Goal: Information Seeking & Learning: Learn about a topic

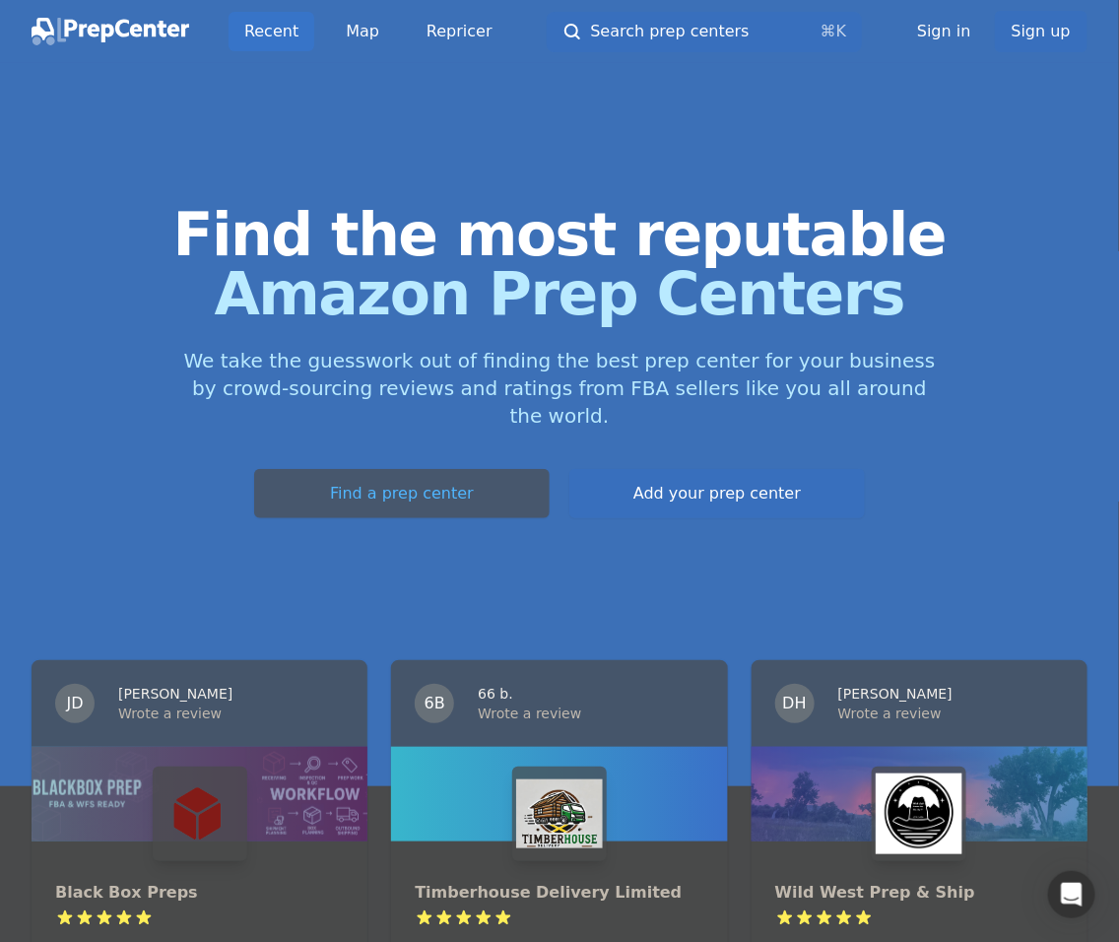
click at [366, 518] on link "Find a prep center" at bounding box center [401, 493] width 295 height 49
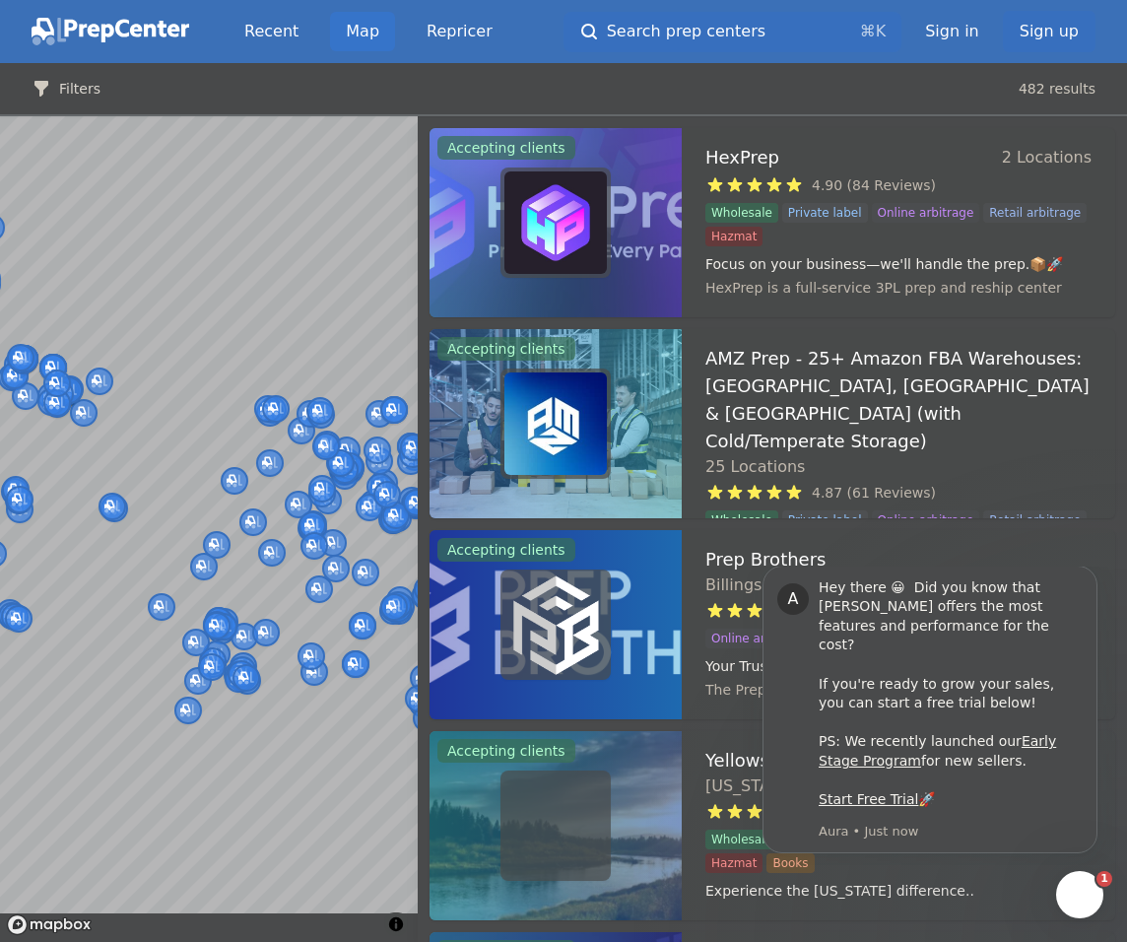
click at [765, 41] on span "Search prep centers" at bounding box center [686, 32] width 159 height 24
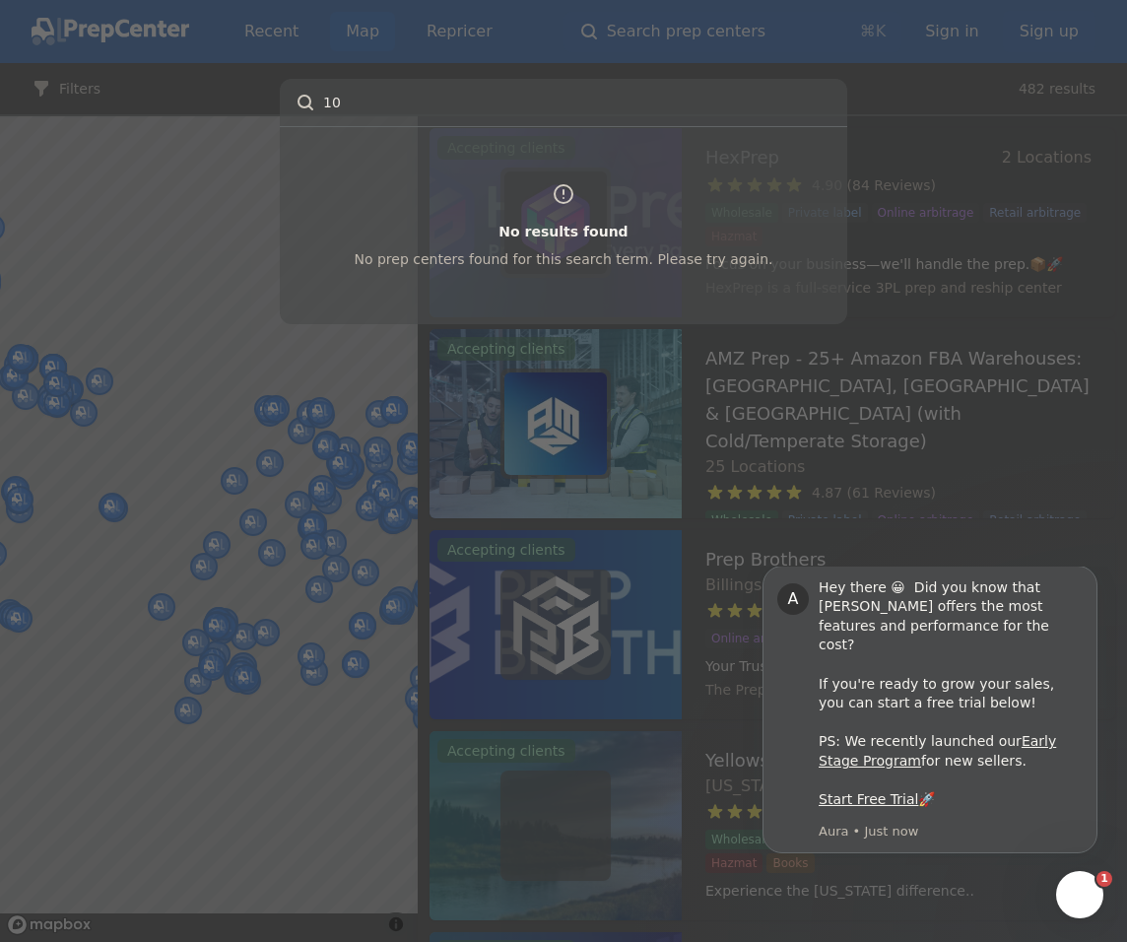
type input "1"
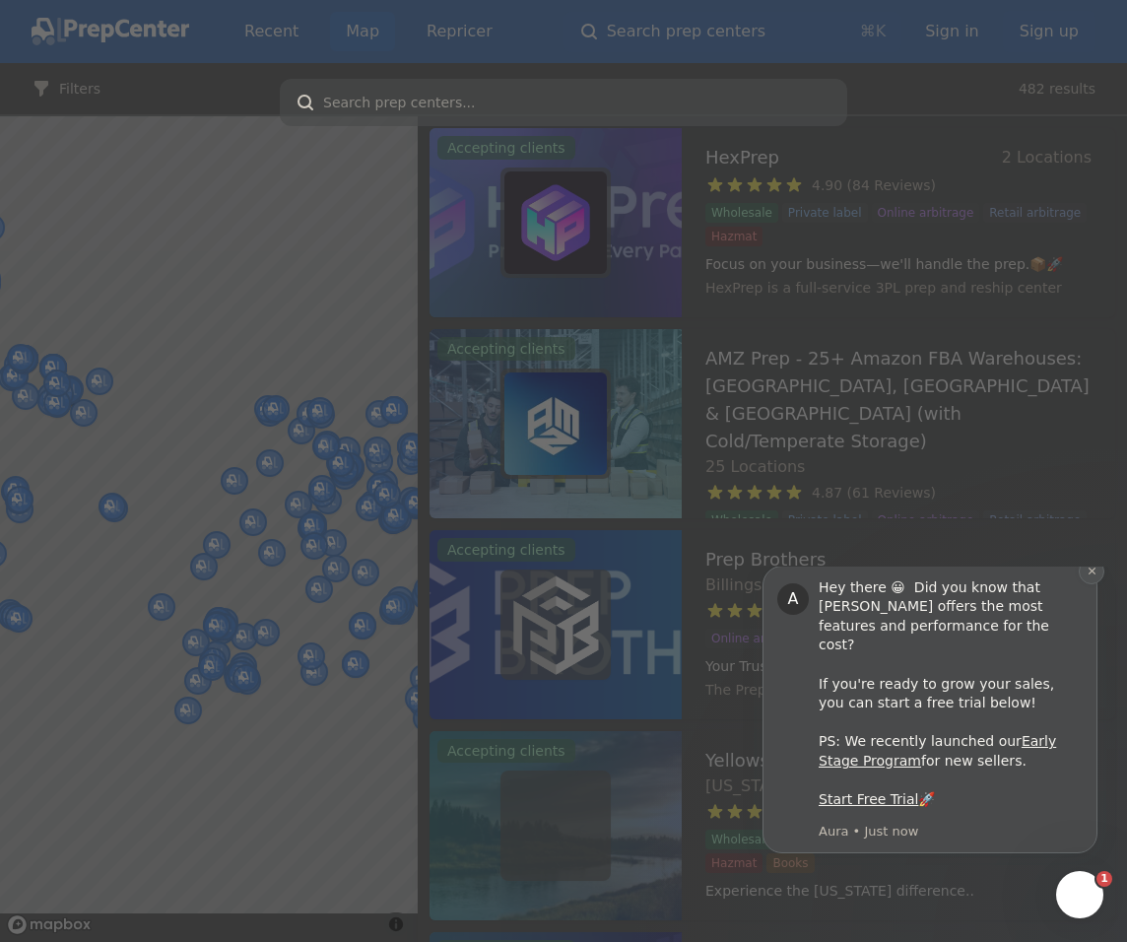
click at [1084, 584] on button "Dismiss notification" at bounding box center [1091, 571] width 26 height 26
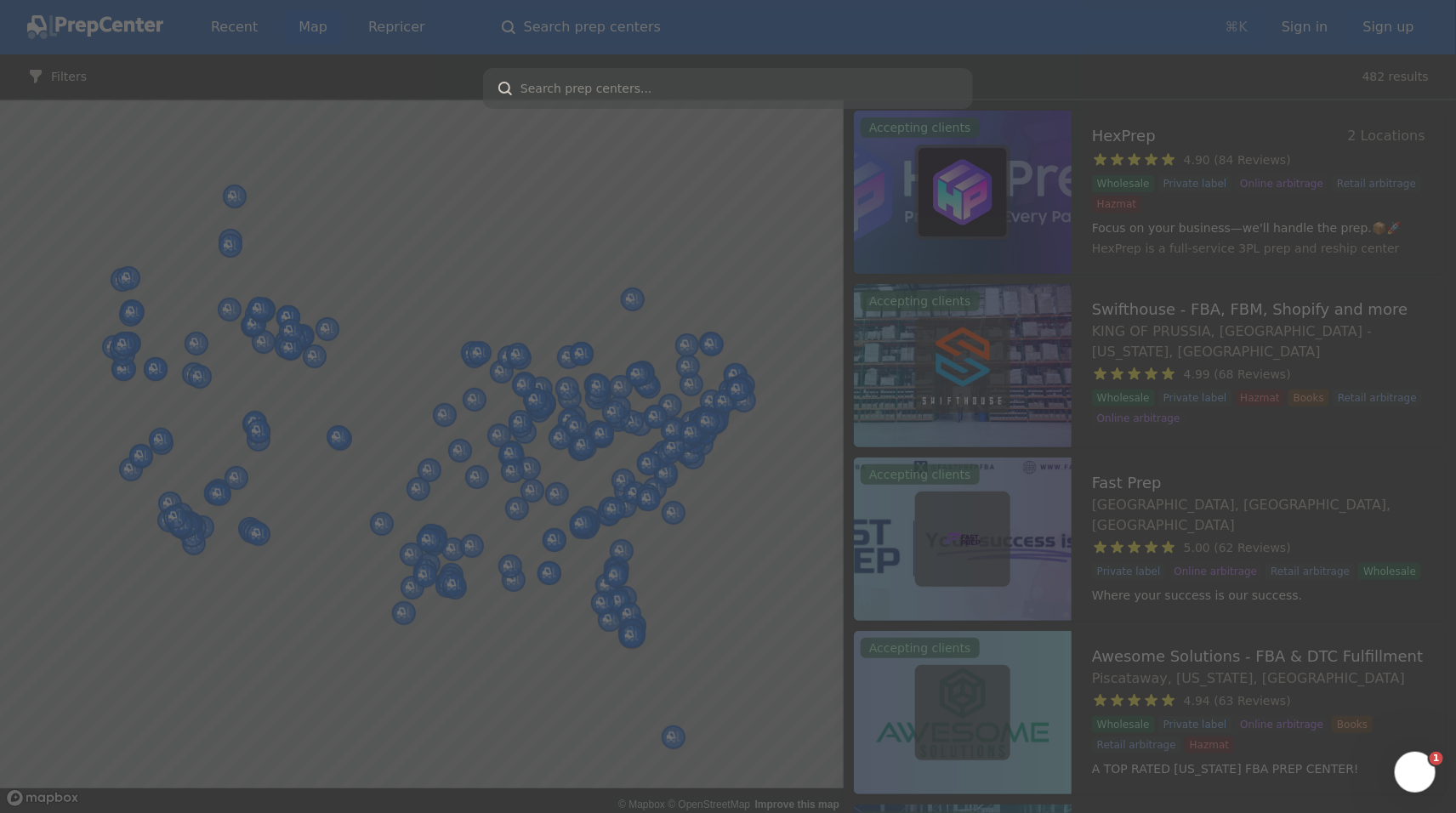
click at [516, 109] on input "text" at bounding box center [727, 88] width 490 height 41
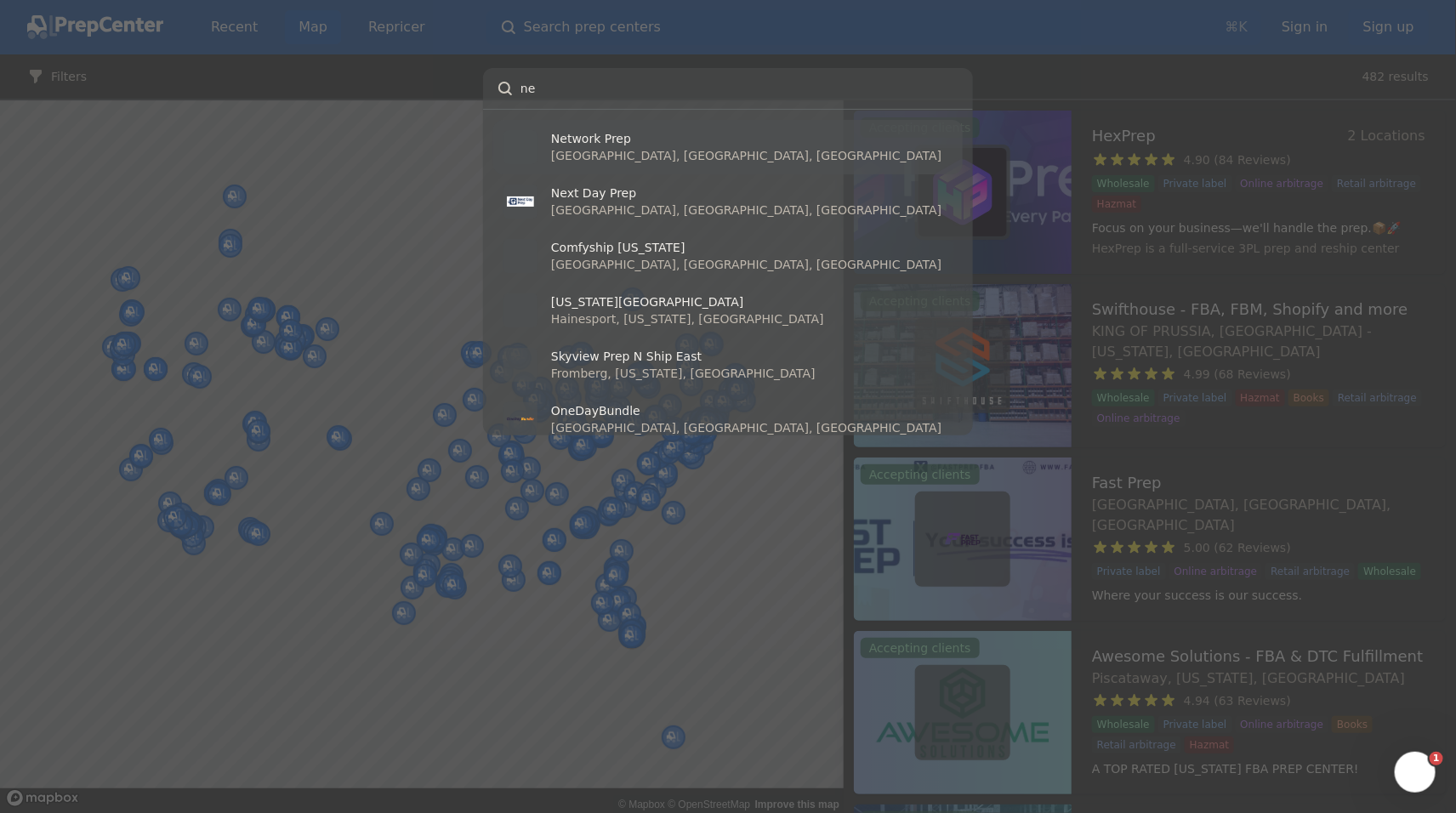
type input "n"
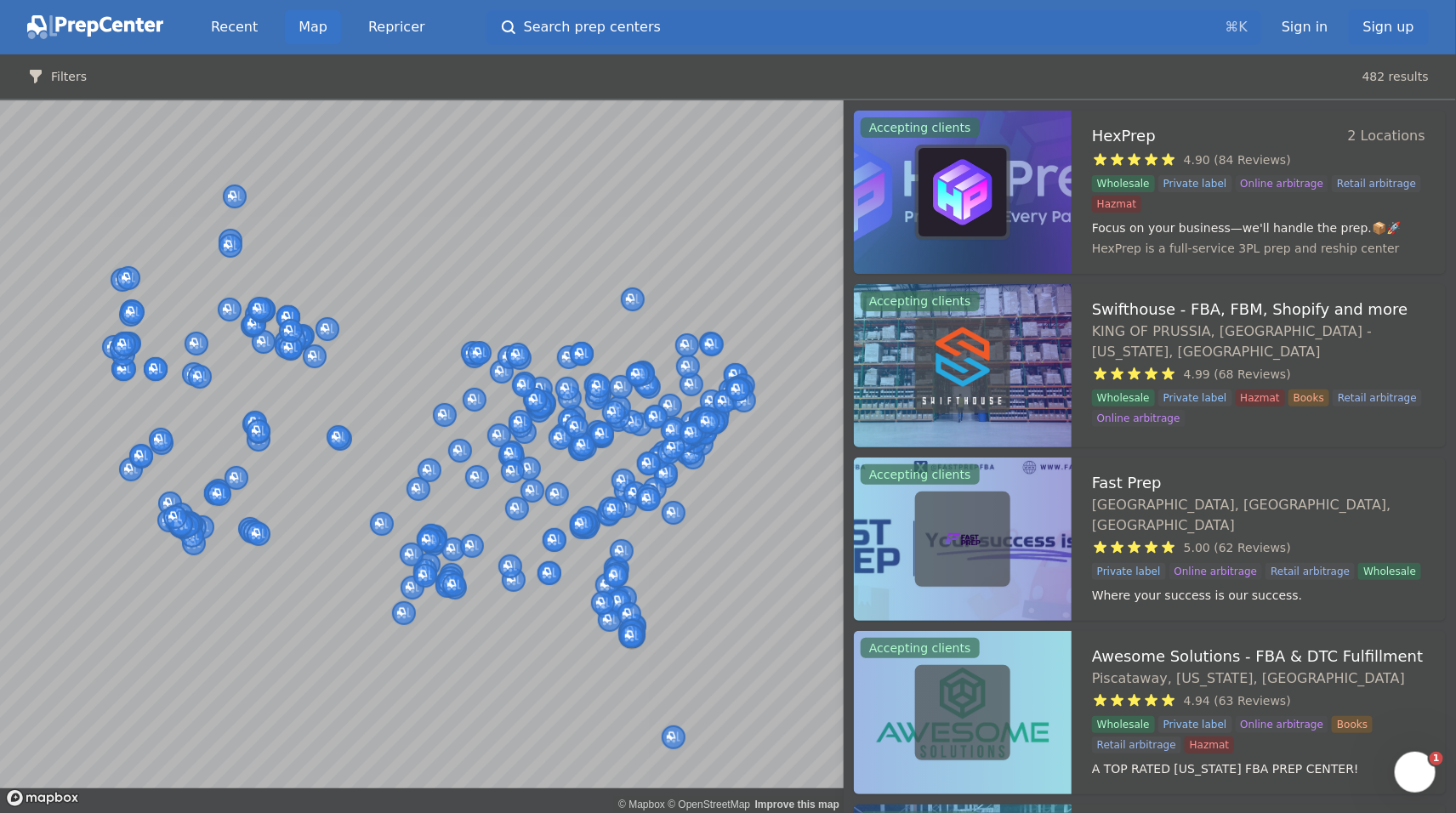
click at [661, 32] on span "Search prep centers" at bounding box center [592, 28] width 137 height 21
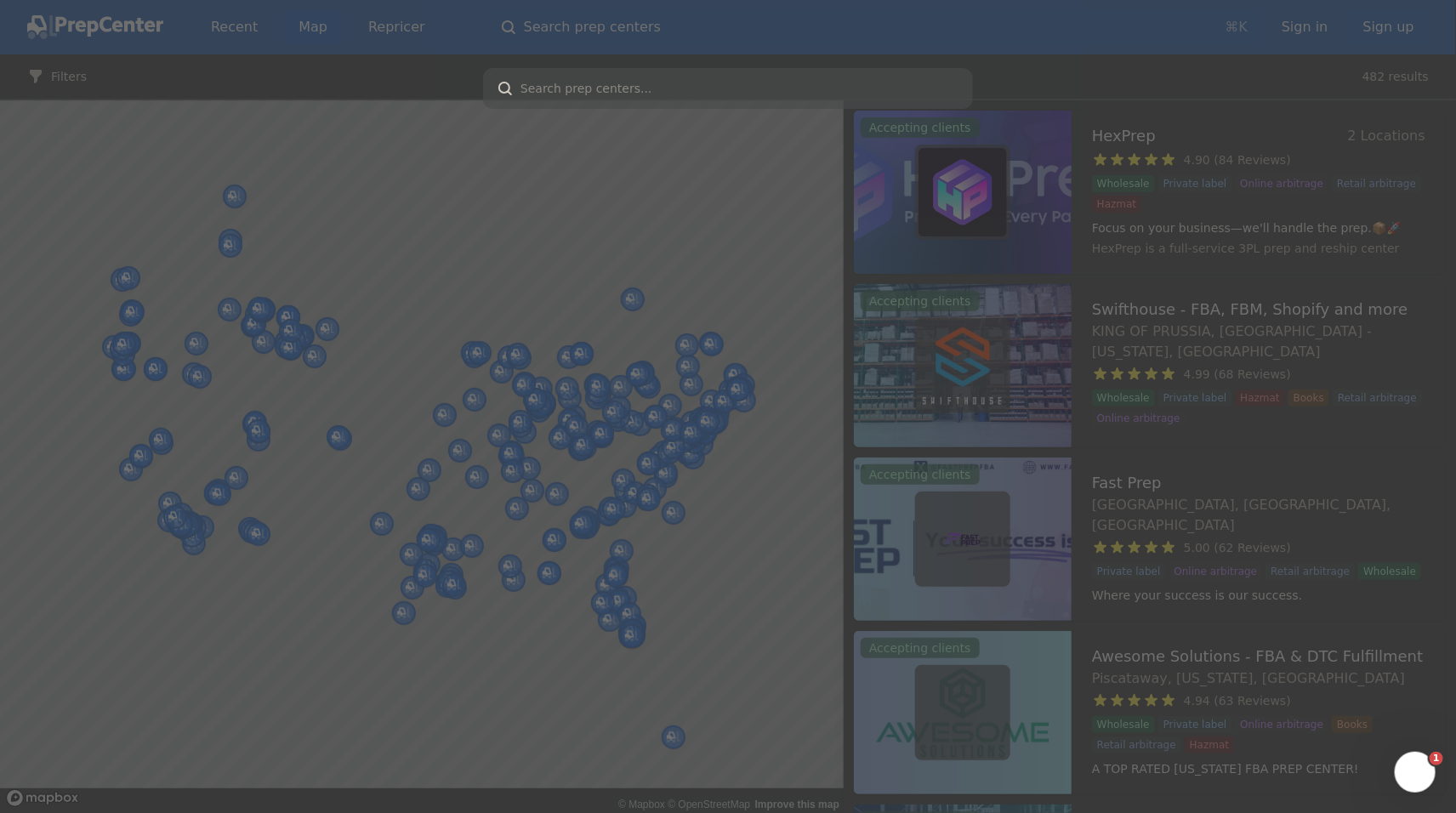
click at [567, 48] on div at bounding box center [728, 406] width 1456 height 813
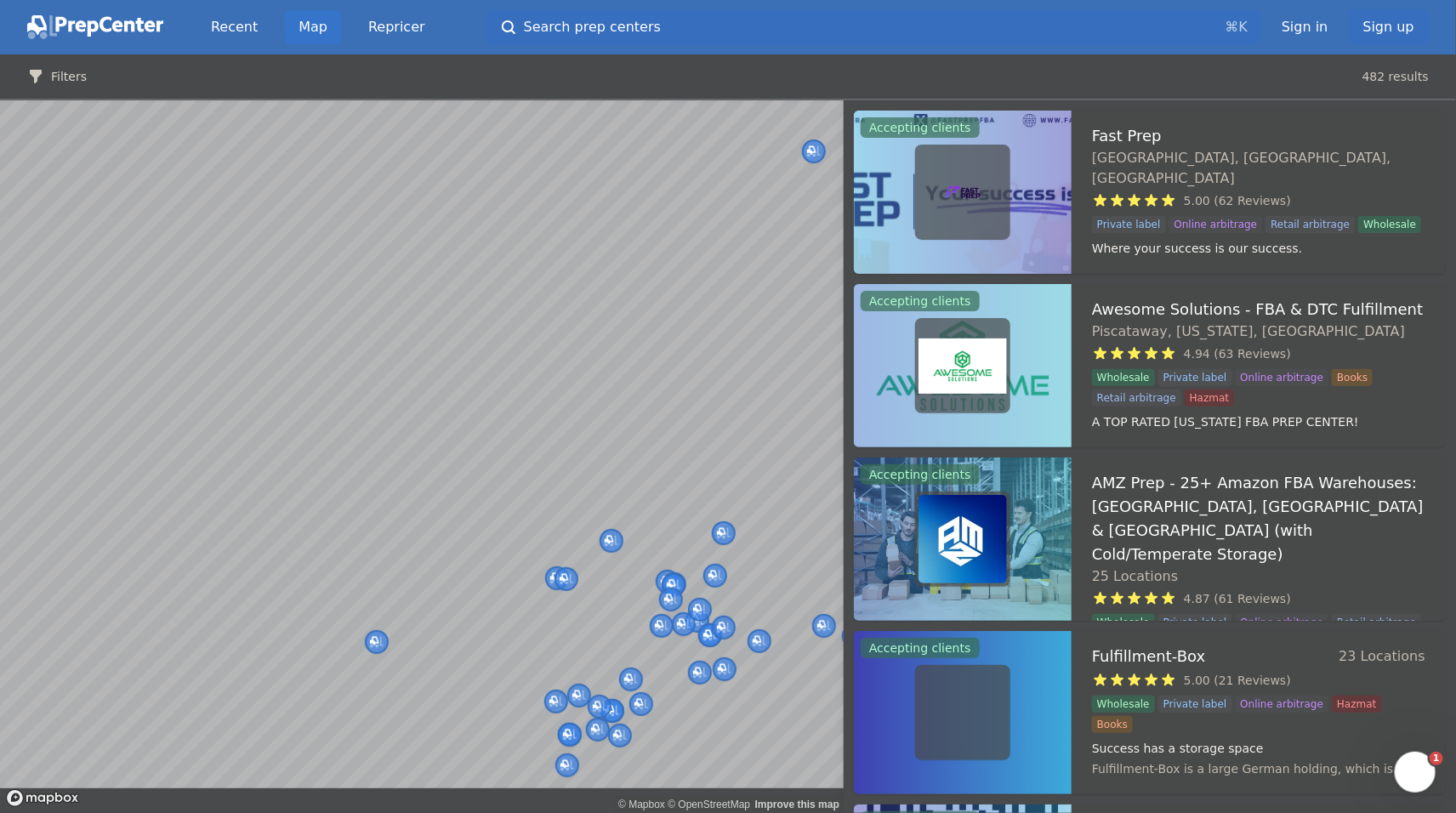
click at [531, 234] on body "Recent Map Repricer Search prep centers ⌘ K Open main menu Sign in Sign up Filt…" at bounding box center [728, 406] width 1456 height 813
click at [603, 471] on body "Recent Map Repricer Search prep centers ⌘ K Open main menu Sign in Sign up Filt…" at bounding box center [728, 406] width 1456 height 813
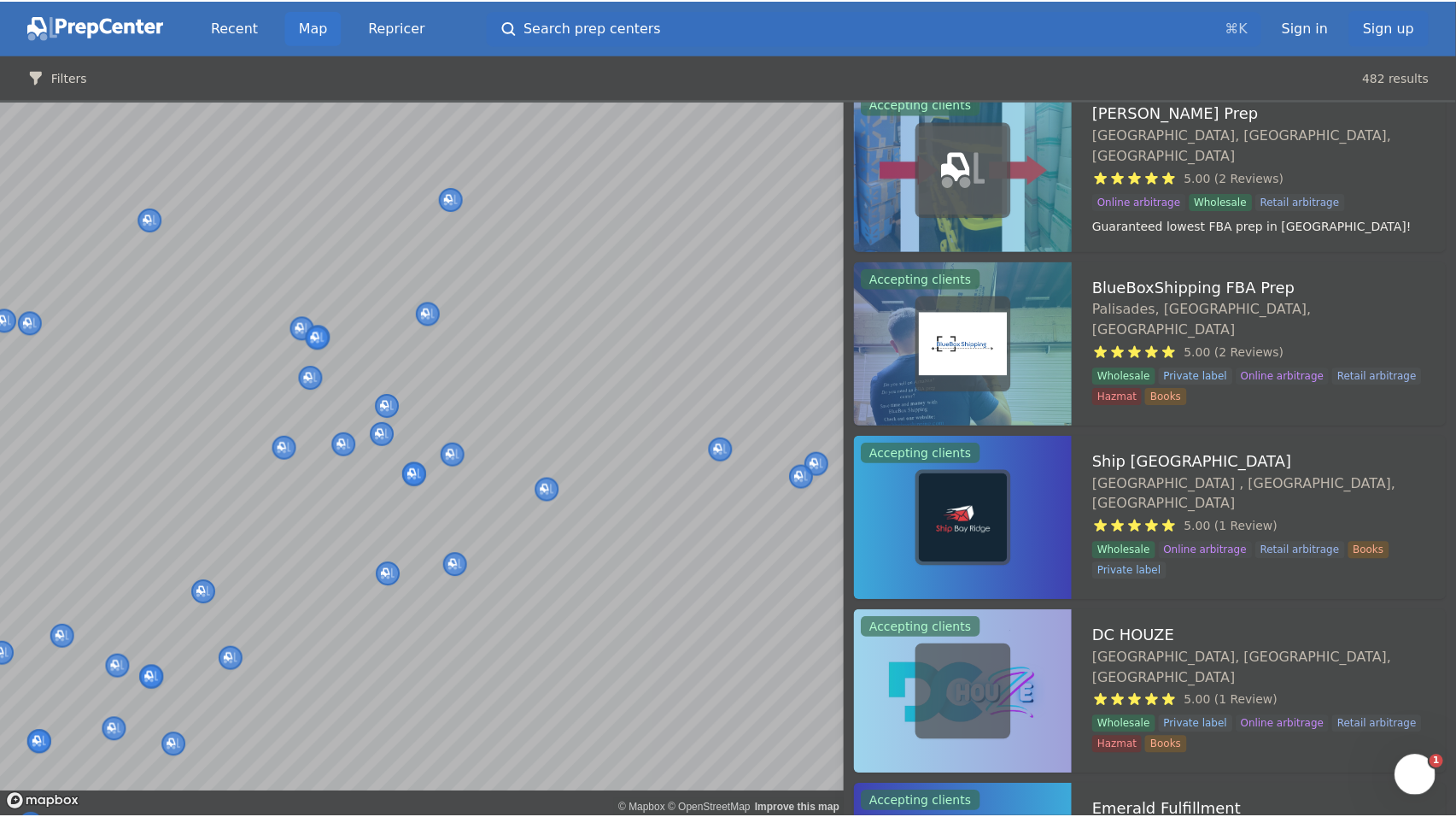
scroll to position [1301, 0]
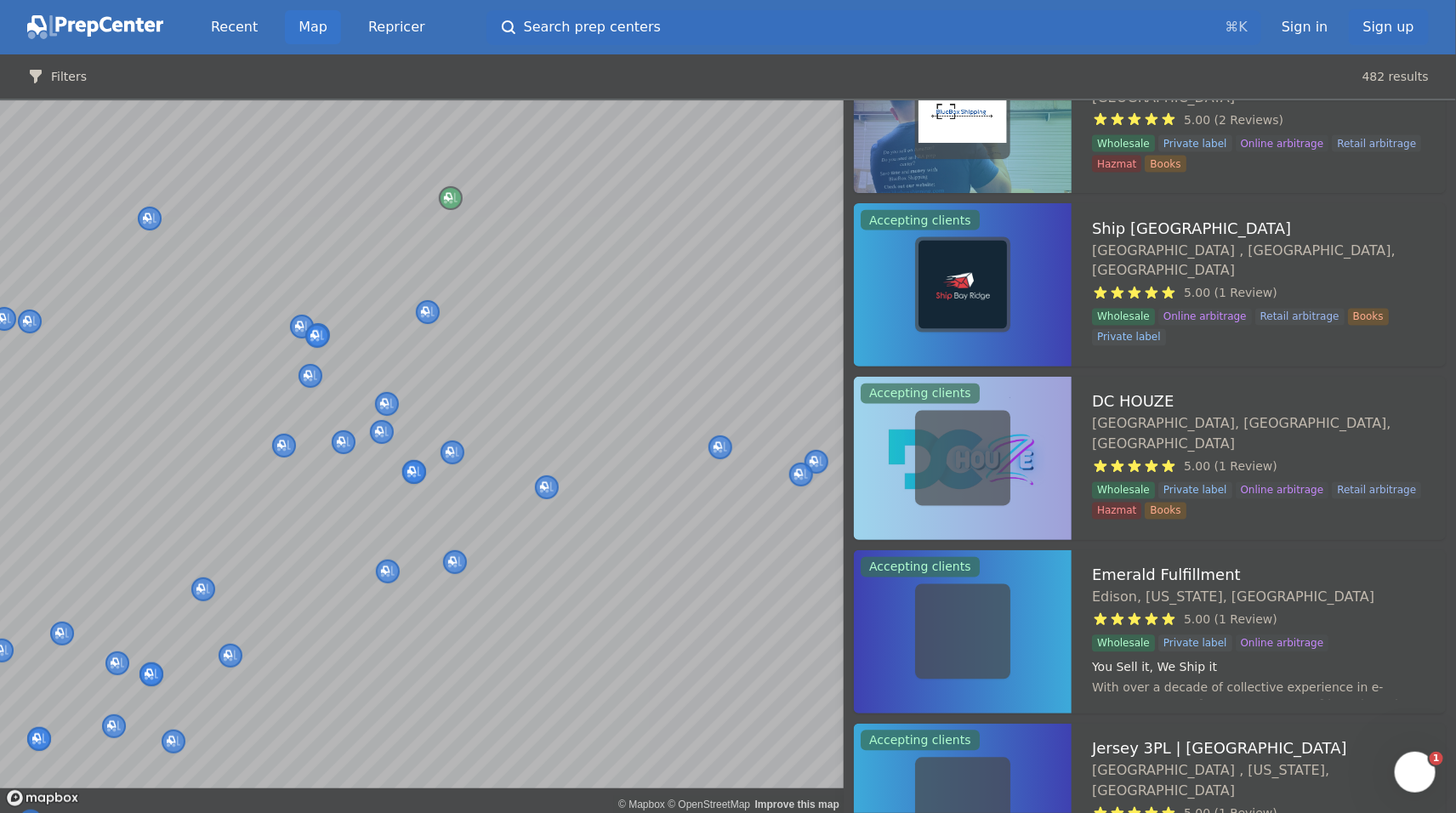
click at [965, 155] on img at bounding box center [963, 111] width 88 height 88
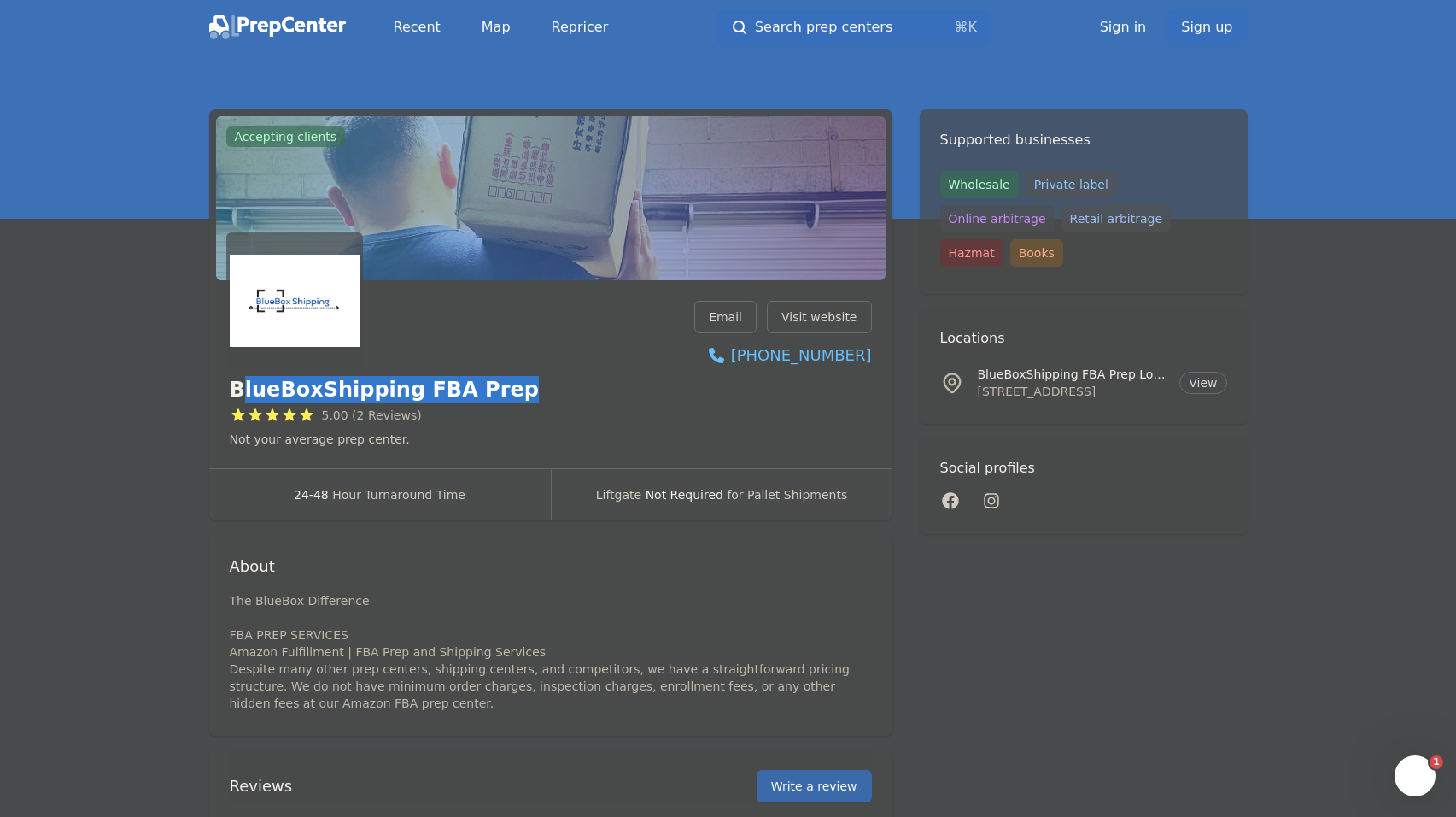
drag, startPoint x: 115, startPoint y: 492, endPoint x: 419, endPoint y: 489, distance: 304.0
click at [419, 403] on h1 "BlueBoxShipping FBA Prep" at bounding box center [384, 389] width 310 height 28
click at [513, 429] on div "BlueBoxShipping FBA Prep 5.00 (2 Reviews) Not your average prep center. Email V…" at bounding box center [551, 374] width 643 height 147
drag, startPoint x: 108, startPoint y: 480, endPoint x: 430, endPoint y: 476, distance: 322.0
click at [430, 448] on div "BlueBoxShipping FBA Prep 5.00 (2 Reviews) Not your average prep center. Email V…" at bounding box center [551, 374] width 643 height 147
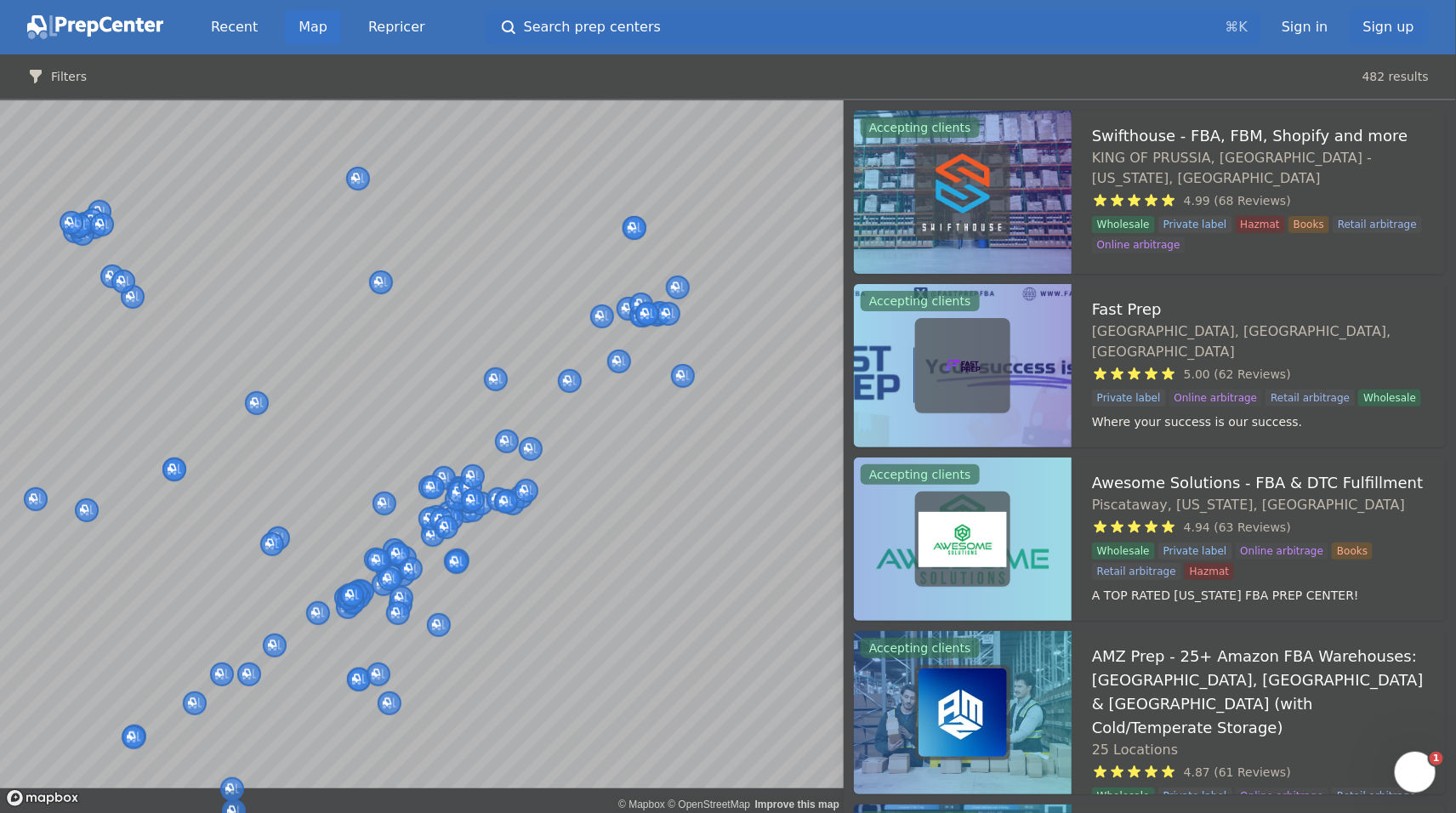
drag, startPoint x: 340, startPoint y: 482, endPoint x: 663, endPoint y: 320, distance: 361.3
click at [663, 100] on div at bounding box center [421, 100] width 844 height 0
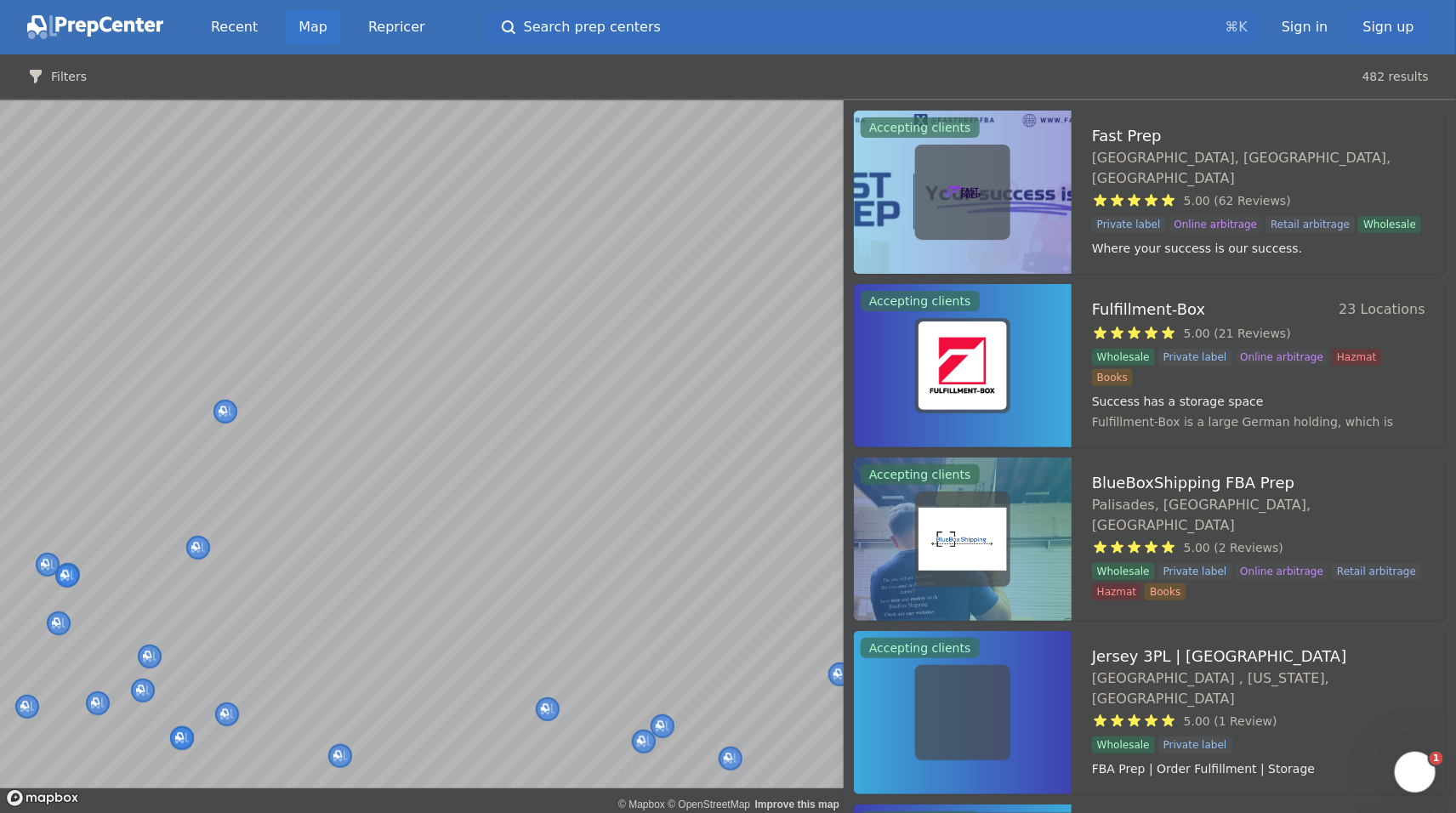
click at [434, 415] on body "Recent Map Repricer Search prep centers ⌘ K Open main menu Sign in Sign up Filt…" at bounding box center [728, 406] width 1456 height 813
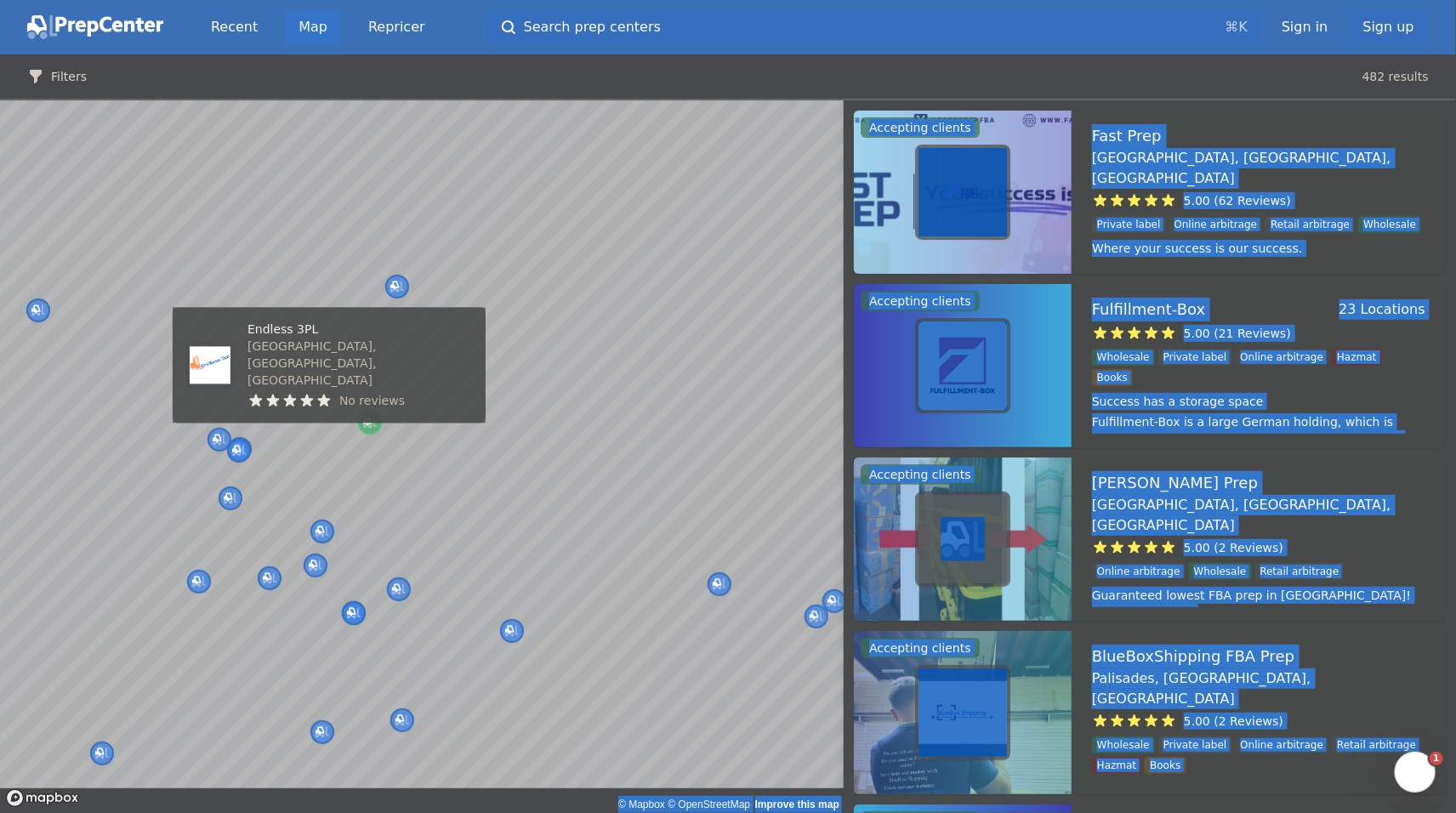
click at [373, 431] on icon "Map marker" at bounding box center [370, 423] width 14 height 17
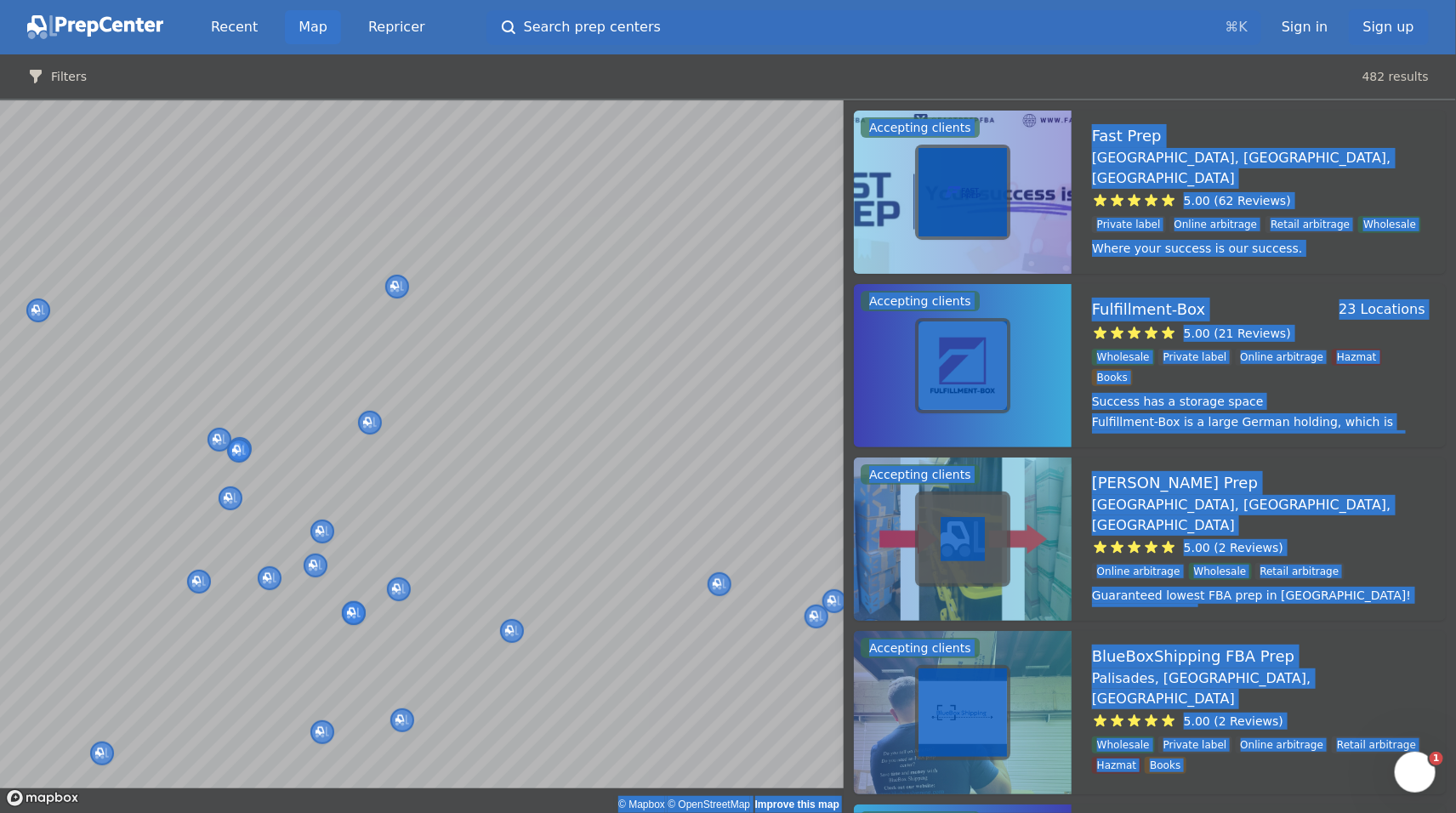
click at [404, 614] on div at bounding box center [313, 617] width 326 height 14
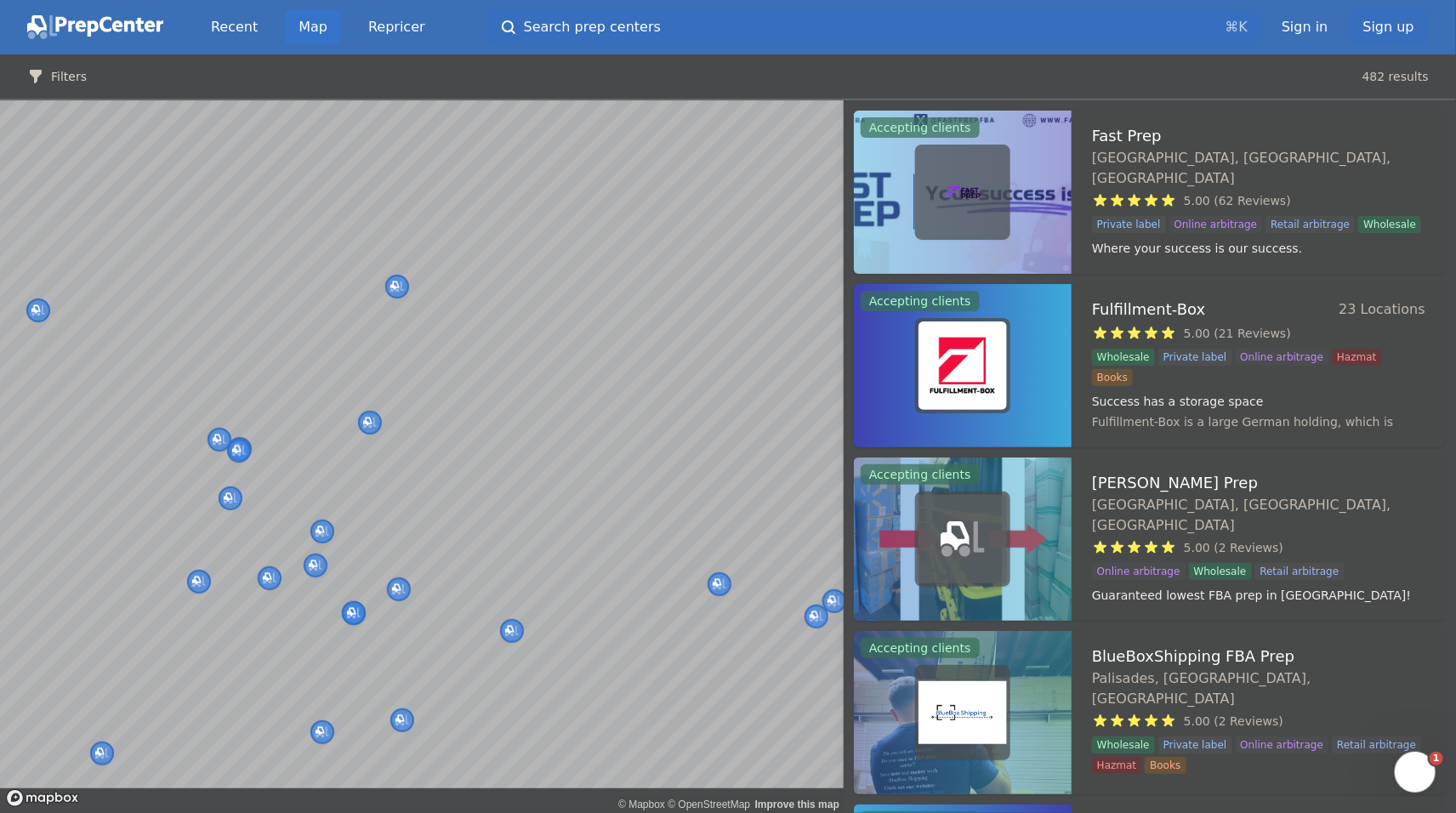
drag, startPoint x: 442, startPoint y: 566, endPoint x: 462, endPoint y: 420, distance: 147.4
click at [462, 420] on body "Recent Map Repricer Search prep centers ⌘ K Open main menu Sign in Sign up Filt…" at bounding box center [728, 406] width 1456 height 813
drag, startPoint x: 491, startPoint y: 540, endPoint x: 529, endPoint y: 352, distance: 191.8
click at [497, 430] on body "Recent Map Repricer Search prep centers ⌘ K Open main menu Sign in Sign up Filt…" at bounding box center [728, 406] width 1456 height 813
click at [468, 461] on body "Recent Map Repricer Search prep centers ⌘ K Open main menu Sign in Sign up Filt…" at bounding box center [728, 406] width 1456 height 813
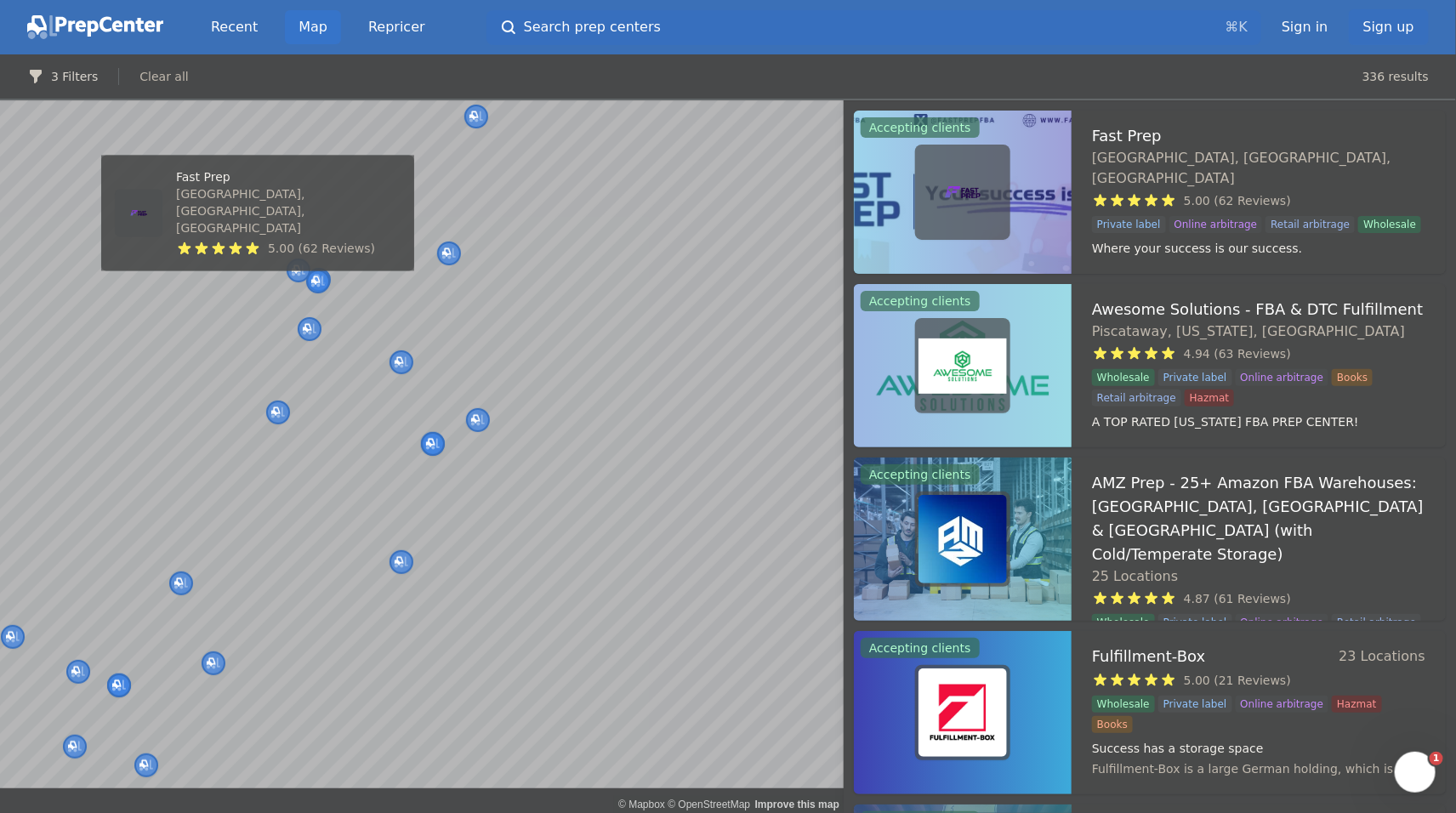
click at [250, 186] on p "Fast Prep" at bounding box center [288, 178] width 225 height 17
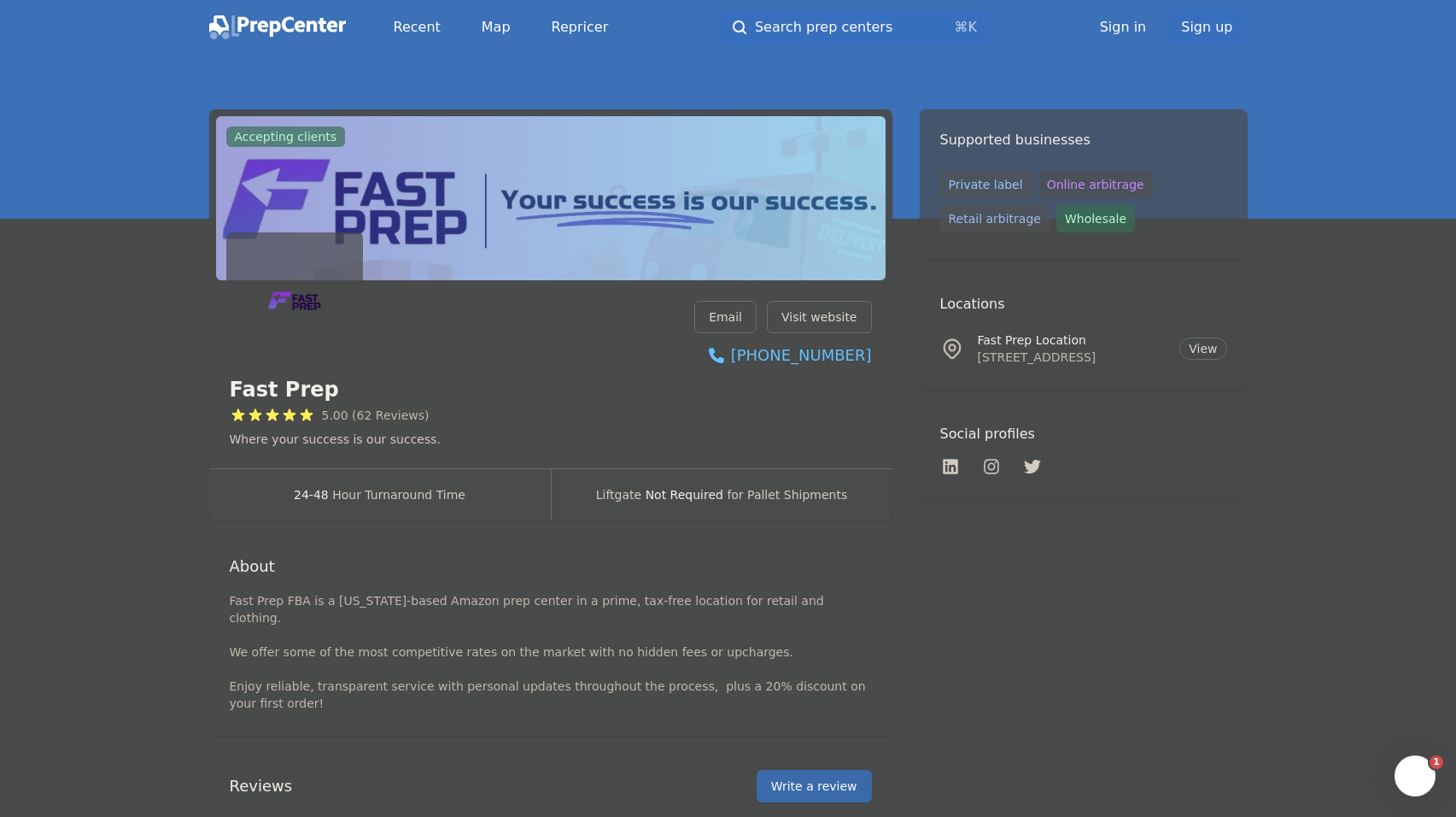
click at [857, 333] on link "Visit website" at bounding box center [819, 317] width 105 height 32
drag, startPoint x: 102, startPoint y: 487, endPoint x: 210, endPoint y: 481, distance: 108.2
click at [210, 468] on div "Fast Prep 5.00 (62 Reviews) Where your success is our success. Email Visit webs…" at bounding box center [551, 377] width 683 height 181
